Goal: Navigation & Orientation: Find specific page/section

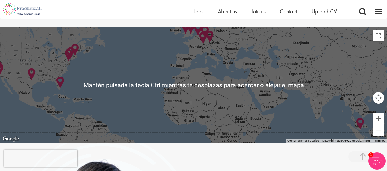
scroll to position [1151, 0]
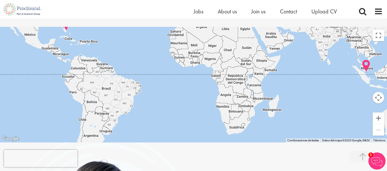
drag, startPoint x: 191, startPoint y: 93, endPoint x: 197, endPoint y: 33, distance: 61.0
click at [197, 33] on div at bounding box center [193, 85] width 387 height 116
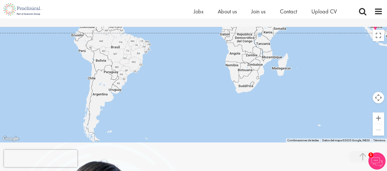
drag, startPoint x: 167, startPoint y: 100, endPoint x: 177, endPoint y: 56, distance: 44.7
click at [177, 56] on div at bounding box center [193, 85] width 387 height 116
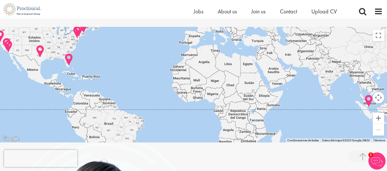
drag, startPoint x: 177, startPoint y: 56, endPoint x: 170, endPoint y: 134, distance: 78.4
click at [170, 134] on div at bounding box center [193, 85] width 387 height 116
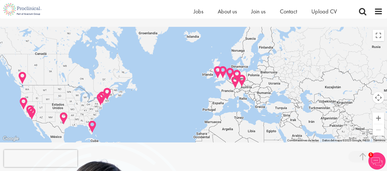
drag, startPoint x: 196, startPoint y: 88, endPoint x: 220, endPoint y: 155, distance: 71.0
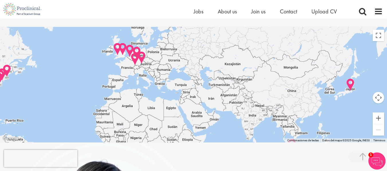
drag, startPoint x: 248, startPoint y: 125, endPoint x: 144, endPoint y: 102, distance: 106.4
click at [144, 102] on div at bounding box center [193, 85] width 387 height 116
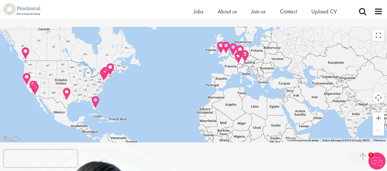
drag, startPoint x: 144, startPoint y: 102, endPoint x: 248, endPoint y: 100, distance: 104.8
click at [248, 100] on div at bounding box center [193, 85] width 387 height 116
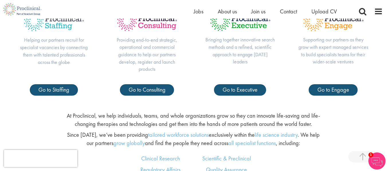
scroll to position [218, 0]
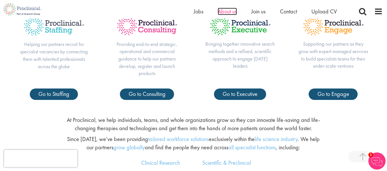
click at [225, 13] on span "About us" at bounding box center [227, 11] width 19 height 7
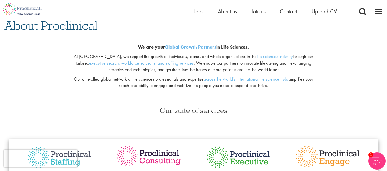
scroll to position [47, 0]
